Goal: Manage account settings

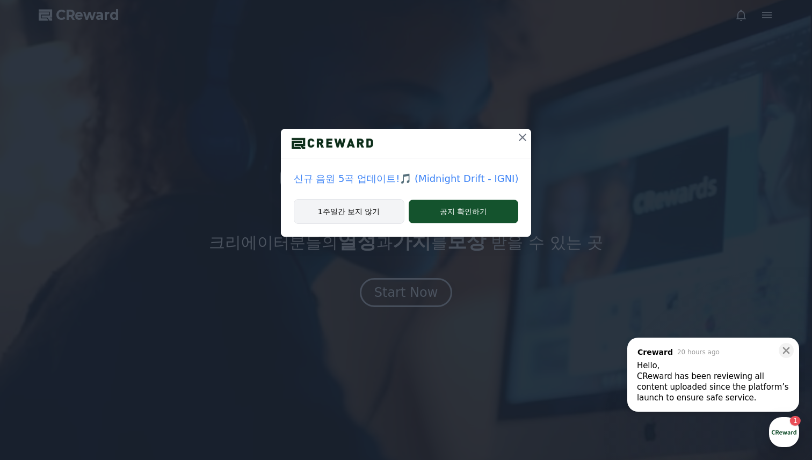
click at [363, 211] on button "1주일간 보지 않기" at bounding box center [349, 211] width 111 height 25
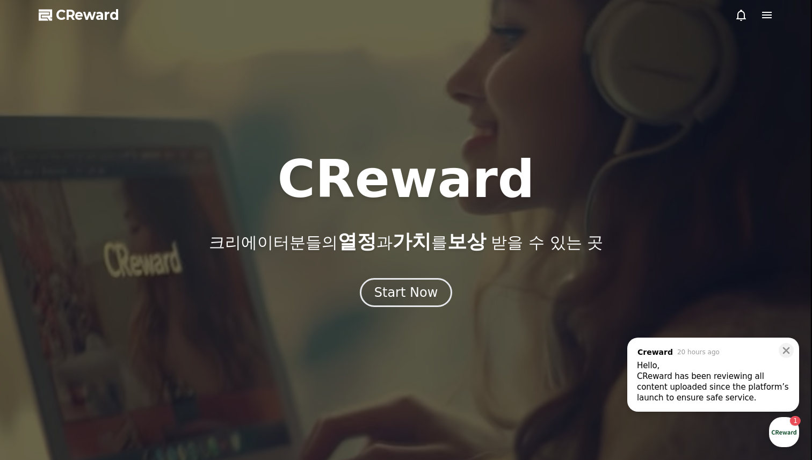
click at [766, 12] on icon at bounding box center [767, 15] width 10 height 6
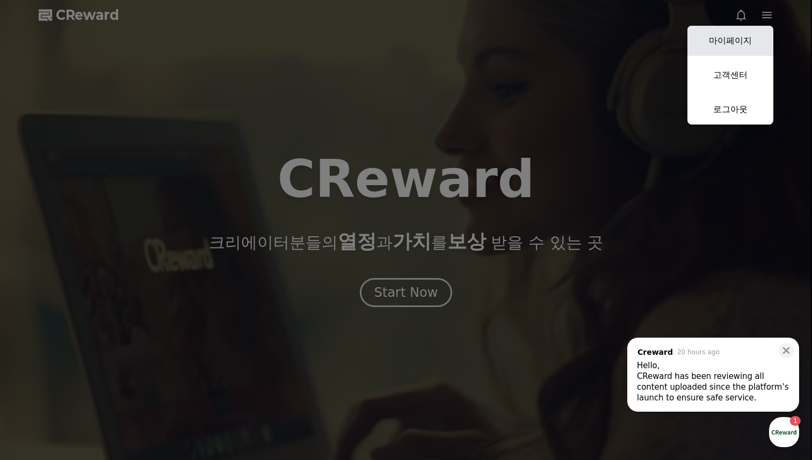
click at [723, 40] on link "마이페이지" at bounding box center [731, 41] width 86 height 30
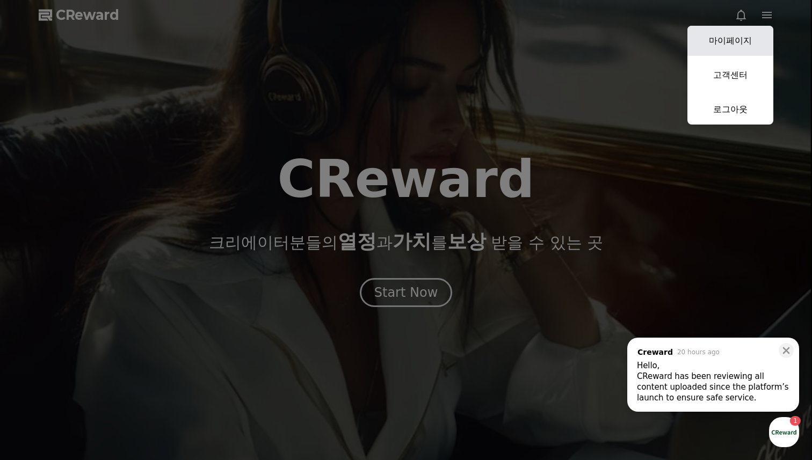
select select "**********"
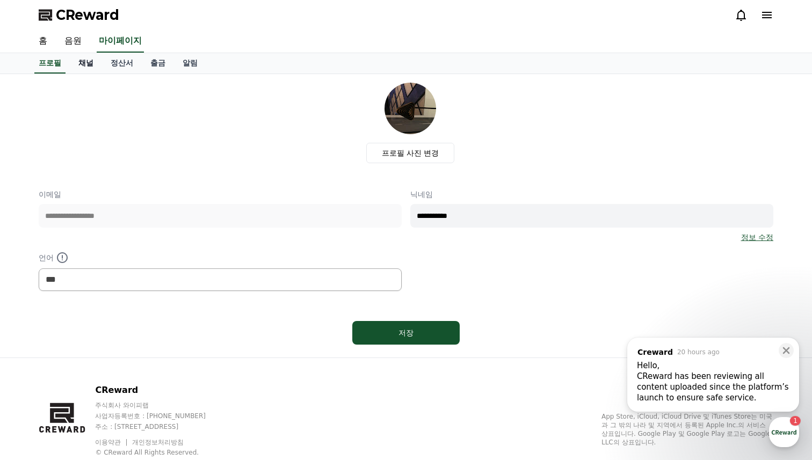
click at [84, 60] on link "채널" at bounding box center [86, 63] width 32 height 20
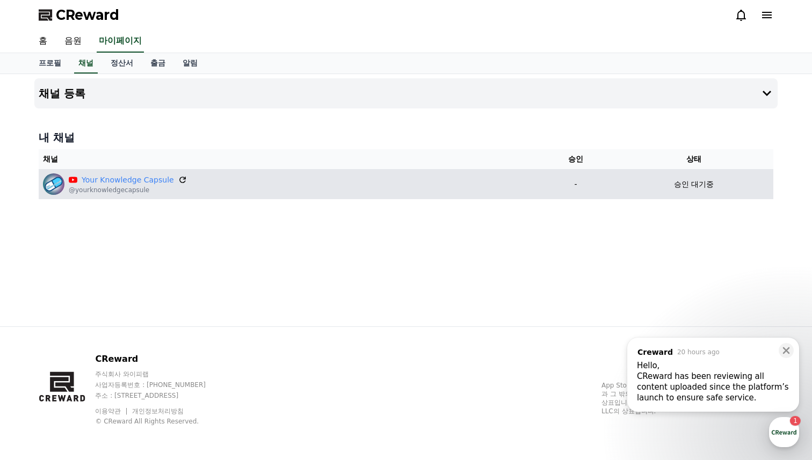
click at [178, 180] on icon at bounding box center [183, 180] width 10 height 10
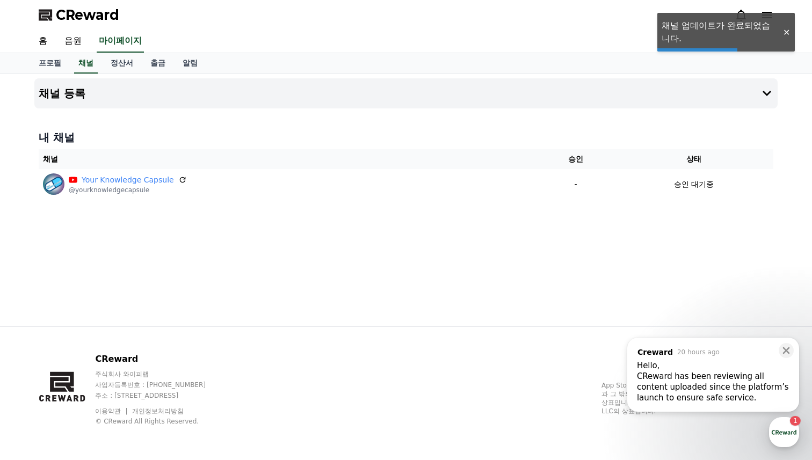
click at [723, 381] on div "CReward has been reviewing all content uploaded since the platform’s launch to …" at bounding box center [713, 387] width 153 height 32
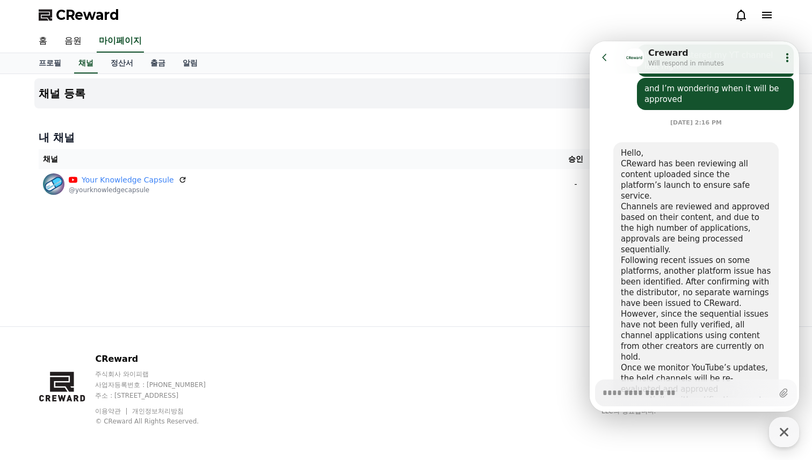
scroll to position [417, 0]
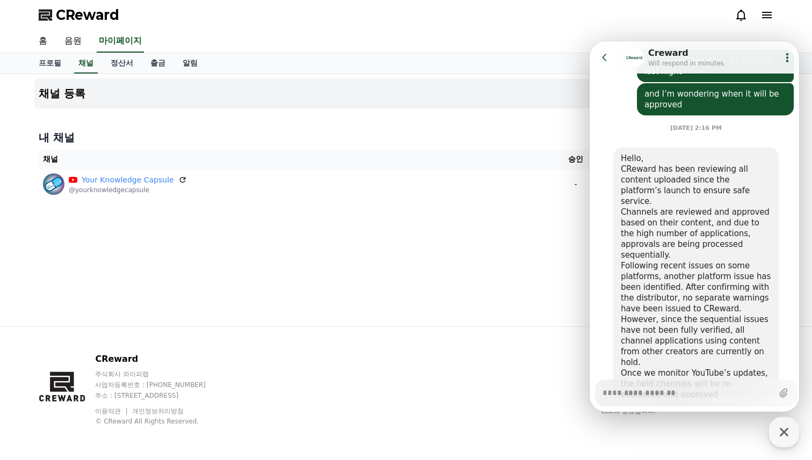
type textarea "*"
